Goal: Transaction & Acquisition: Purchase product/service

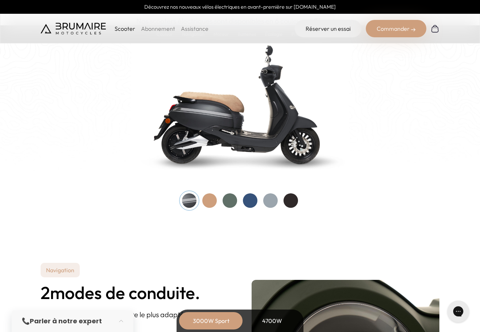
scroll to position [736, 0]
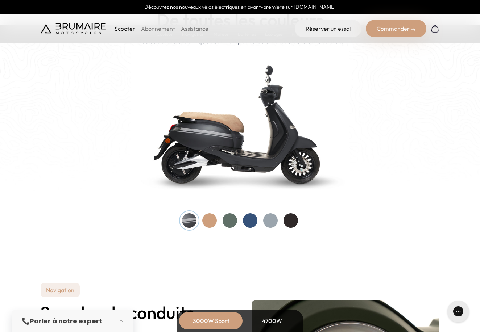
click at [287, 219] on div at bounding box center [290, 221] width 15 height 15
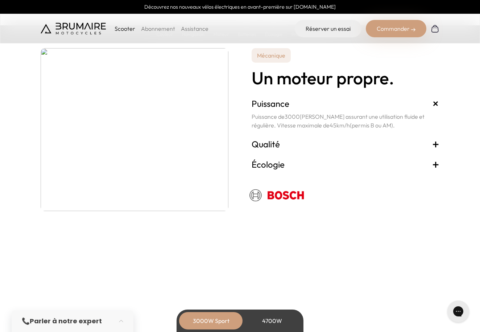
scroll to position [1284, 0]
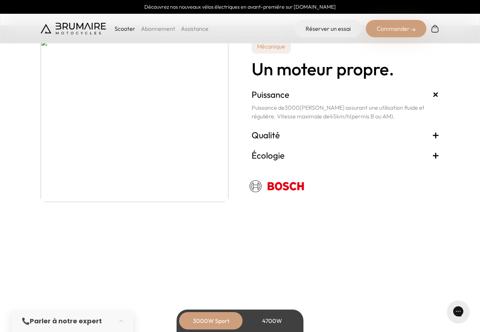
click at [378, 39] on div "Scooter Abonnement Assistance Réserver un essai Commander" at bounding box center [240, 29] width 480 height 30
click at [384, 26] on div "Commander" at bounding box center [396, 28] width 61 height 17
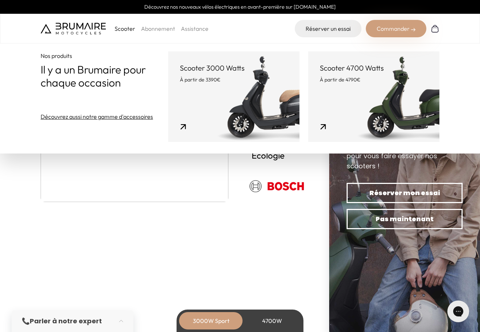
click at [207, 107] on link "Scooter 3000 Watts À partir de 3390€" at bounding box center [233, 96] width 131 height 91
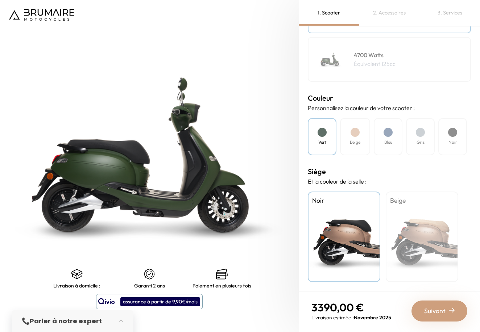
scroll to position [154, 0]
click at [445, 140] on div "Noir" at bounding box center [452, 136] width 29 height 37
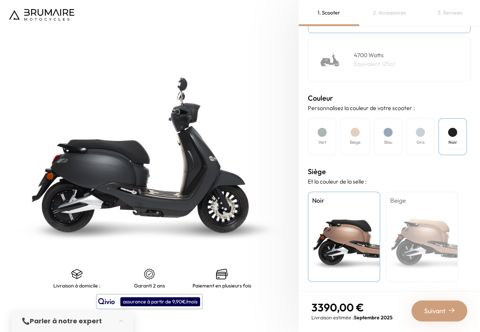
click at [361, 142] on div "Beige" at bounding box center [355, 136] width 30 height 37
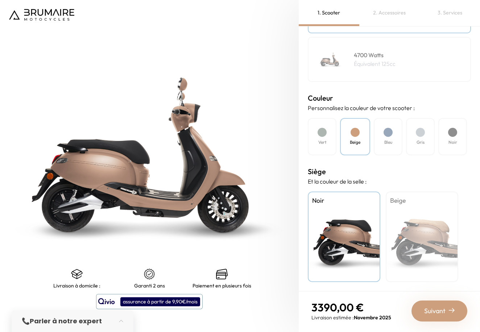
click at [390, 139] on h4 "Bleu" at bounding box center [388, 142] width 8 height 7
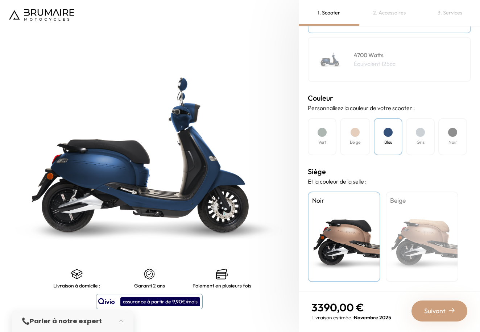
click at [419, 151] on div "Gris" at bounding box center [420, 136] width 29 height 37
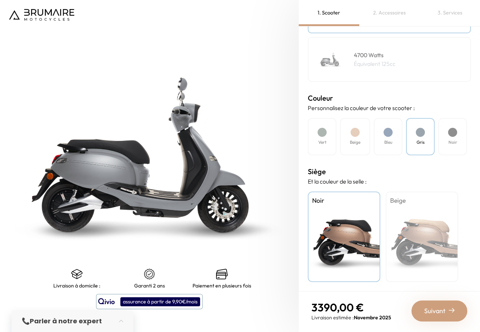
click at [465, 141] on div "Noir" at bounding box center [452, 136] width 29 height 37
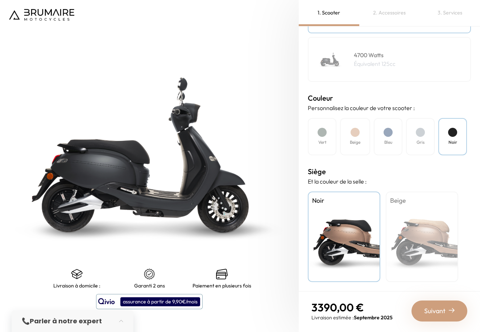
scroll to position [0, 0]
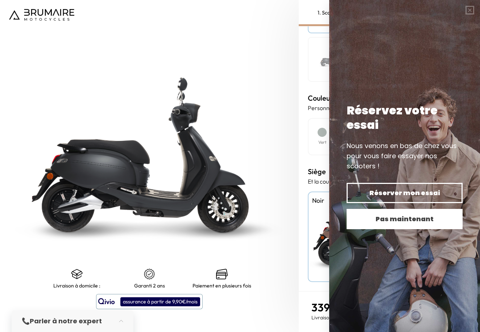
click at [374, 225] on button "Pas maintenant" at bounding box center [405, 219] width 116 height 20
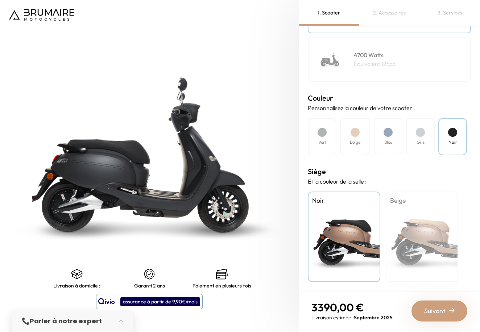
click at [435, 311] on span "Suivant" at bounding box center [434, 311] width 21 height 10
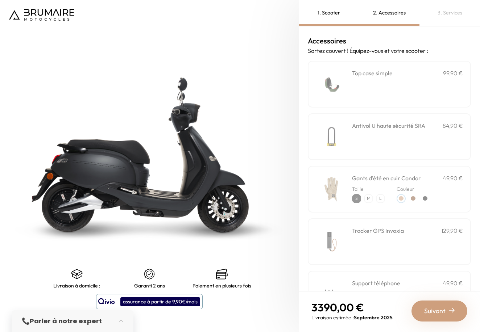
click at [430, 311] on span "Suivant" at bounding box center [434, 311] width 21 height 10
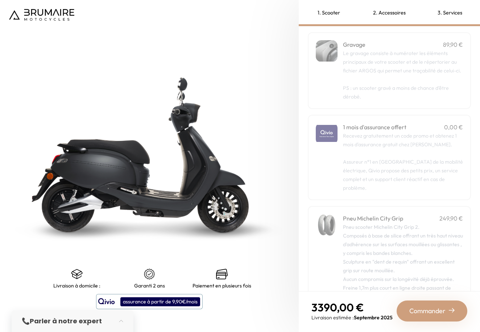
click at [434, 51] on span "Le gravage consiste à numéroter les éléments principaux de votre scooter et de …" at bounding box center [402, 62] width 118 height 24
click at [418, 74] on p "Le gravage consiste à numéroter les éléments principaux de votre scooter et de …" at bounding box center [403, 62] width 120 height 26
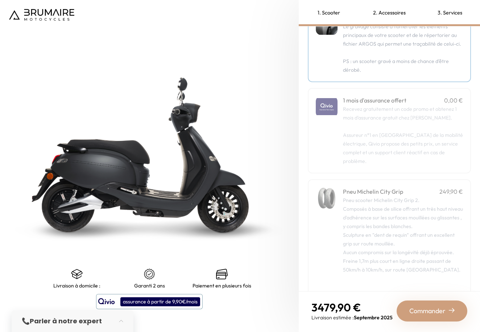
scroll to position [63, 0]
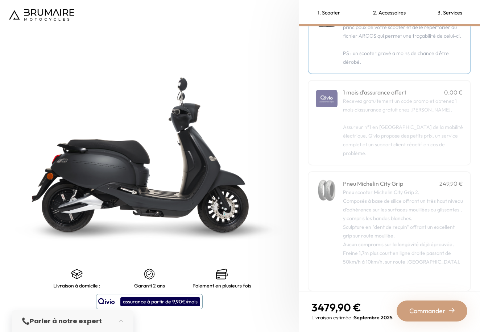
click at [436, 308] on span "Commander" at bounding box center [427, 311] width 36 height 10
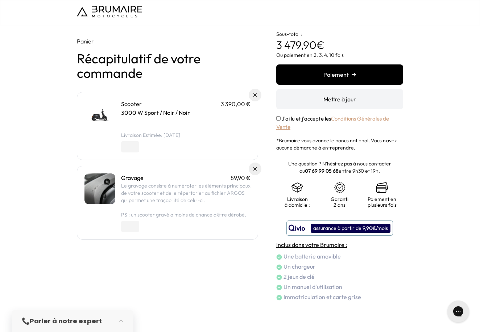
click at [349, 81] on button "Paiement" at bounding box center [339, 75] width 127 height 20
